Goal: Task Accomplishment & Management: Manage account settings

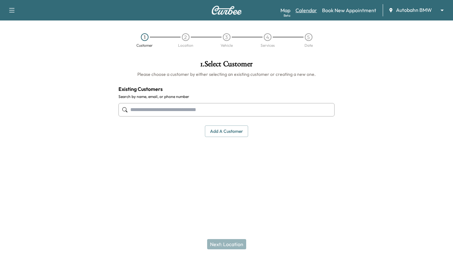
click at [308, 9] on link "Calendar" at bounding box center [306, 10] width 21 height 8
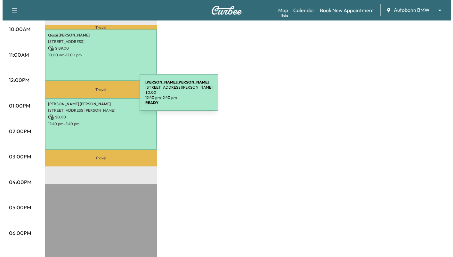
scroll to position [160, 0]
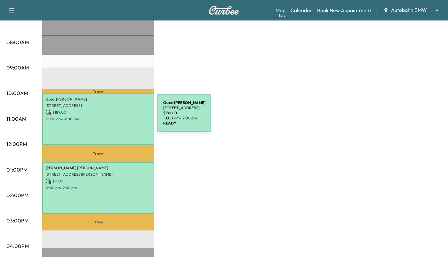
click at [110, 117] on p "10:00 am - 12:00 pm" at bounding box center [98, 119] width 106 height 5
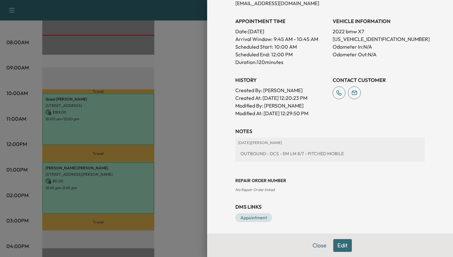
scroll to position [167, 0]
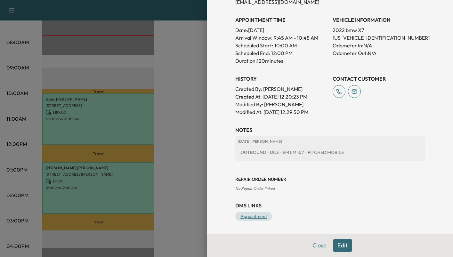
click at [254, 215] on link "Appointment" at bounding box center [253, 216] width 37 height 9
click at [312, 244] on button "Close" at bounding box center [319, 245] width 22 height 13
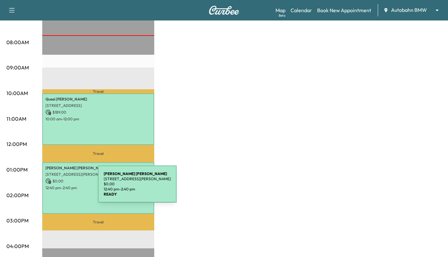
click at [51, 188] on p "12:40 pm - 2:40 pm" at bounding box center [98, 187] width 106 height 5
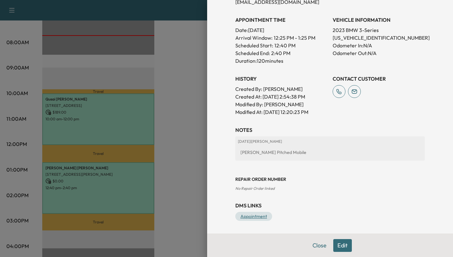
click at [248, 215] on link "Appointment" at bounding box center [253, 216] width 37 height 9
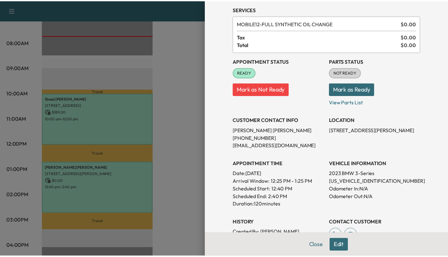
scroll to position [0, 0]
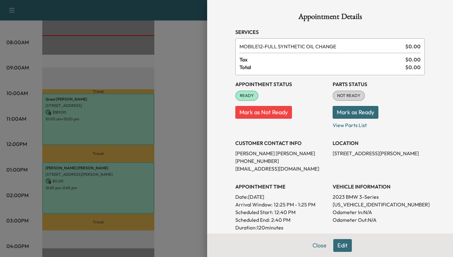
click at [341, 110] on button "Mark as Ready" at bounding box center [356, 112] width 46 height 13
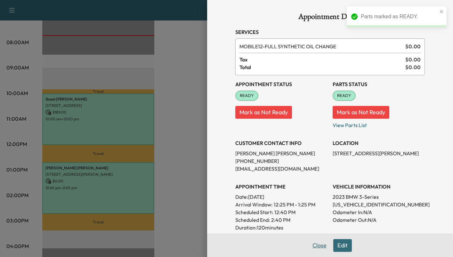
click at [315, 246] on button "Close" at bounding box center [319, 245] width 22 height 13
